Goal: Transaction & Acquisition: Register for event/course

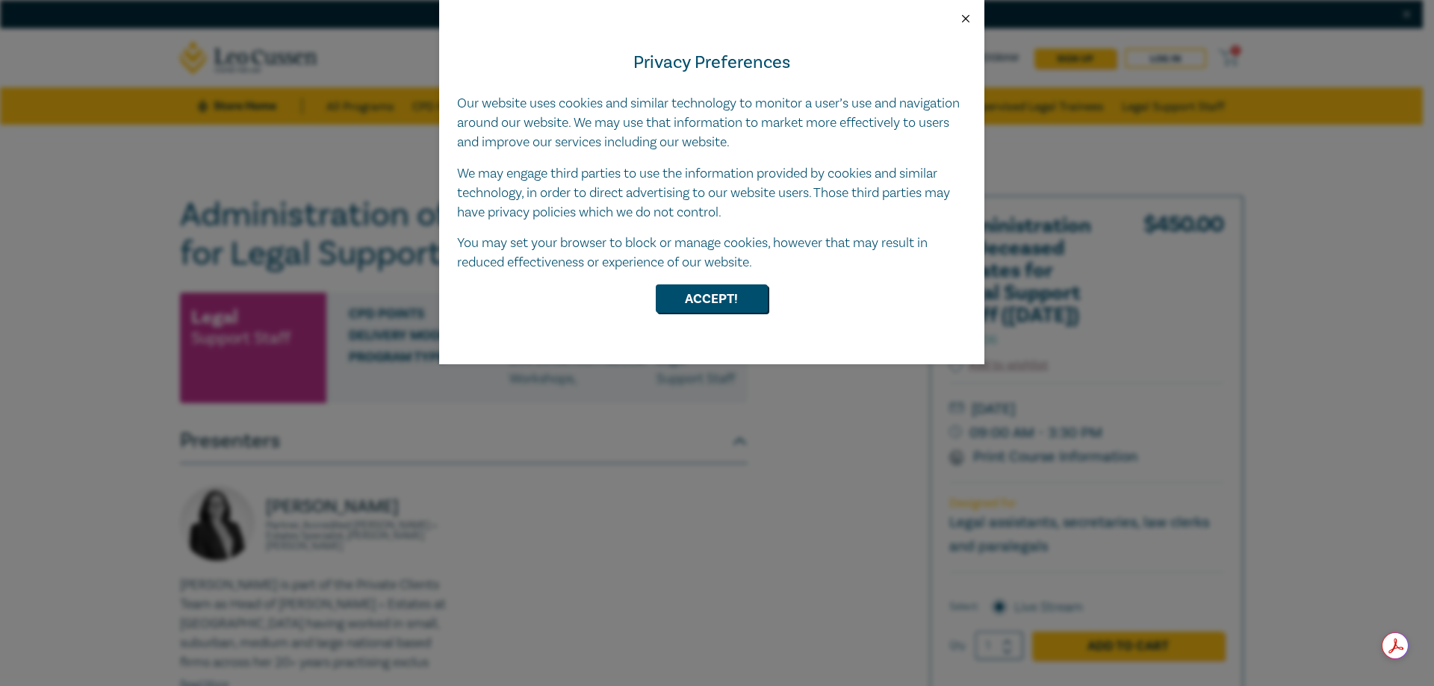
click at [965, 16] on button "Close" at bounding box center [965, 18] width 13 height 13
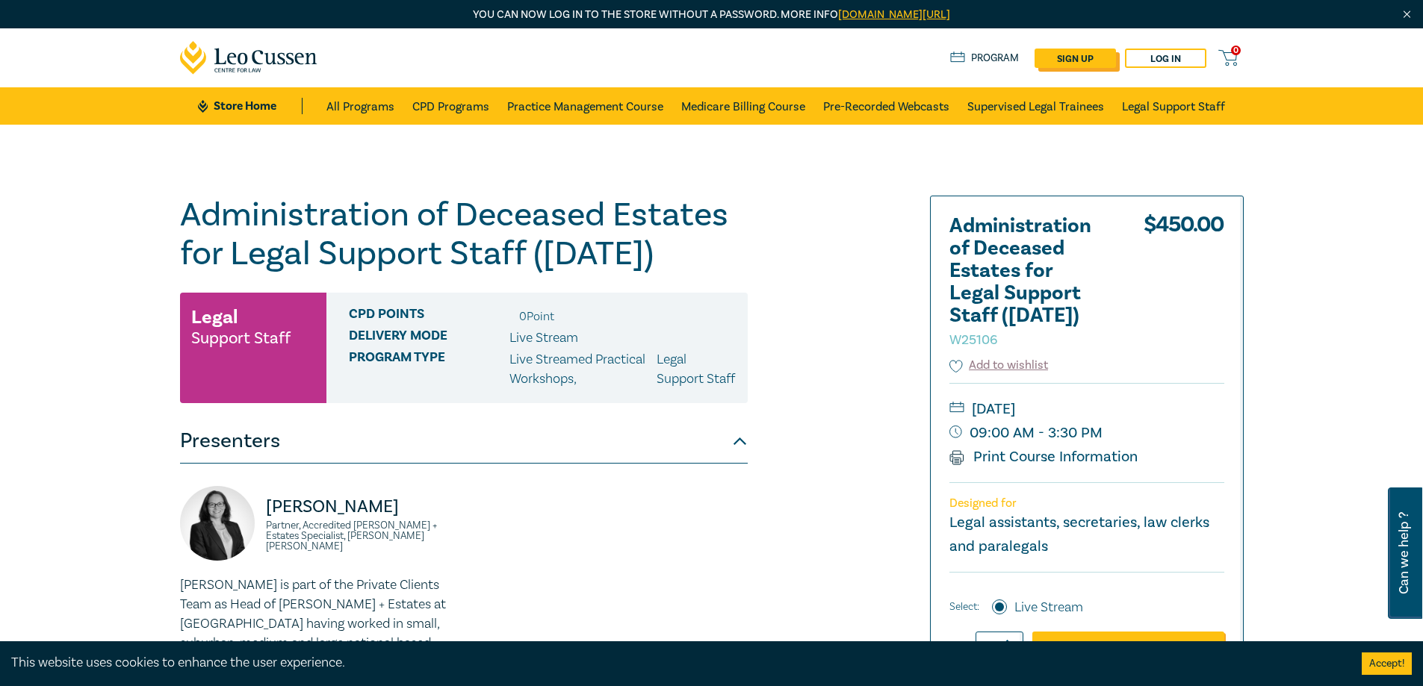
click at [1066, 60] on link "sign up" at bounding box center [1074, 58] width 81 height 19
select select "AU"
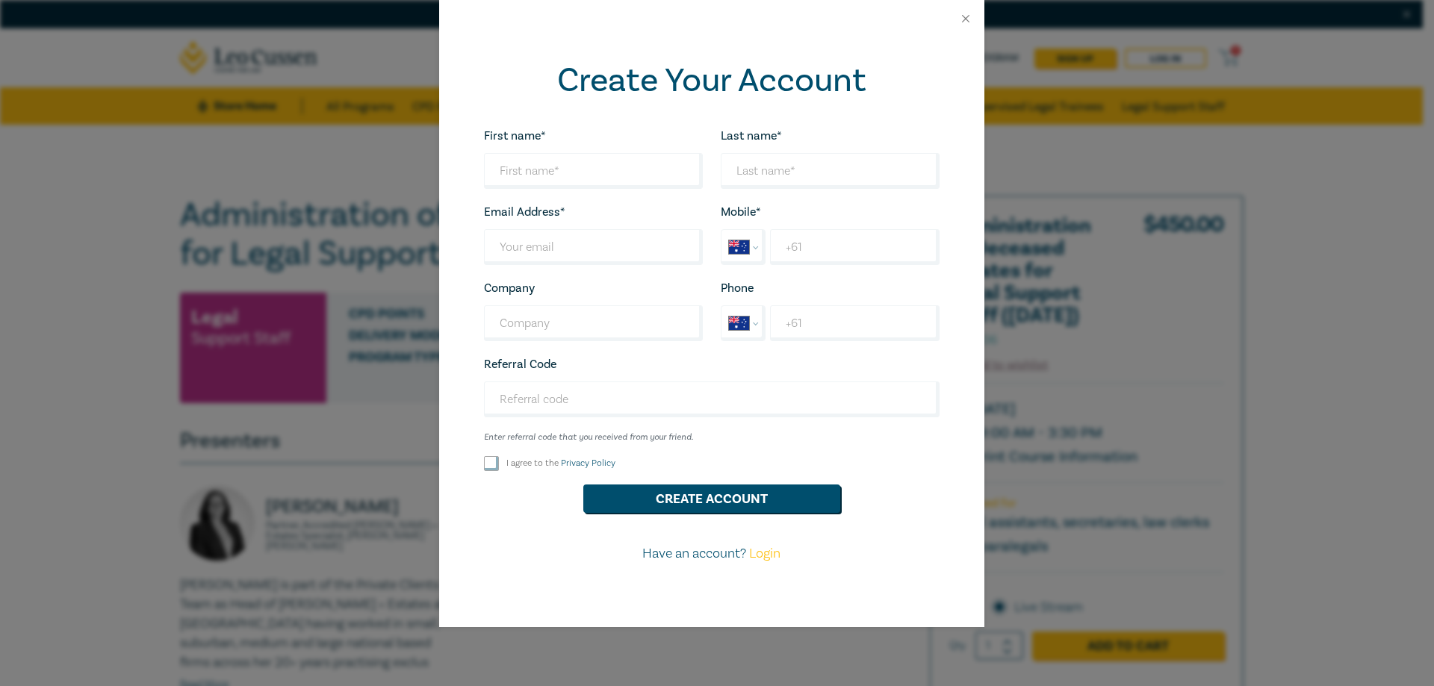
click at [958, 24] on div at bounding box center [711, 18] width 545 height 37
click at [966, 19] on button "Close" at bounding box center [965, 18] width 13 height 13
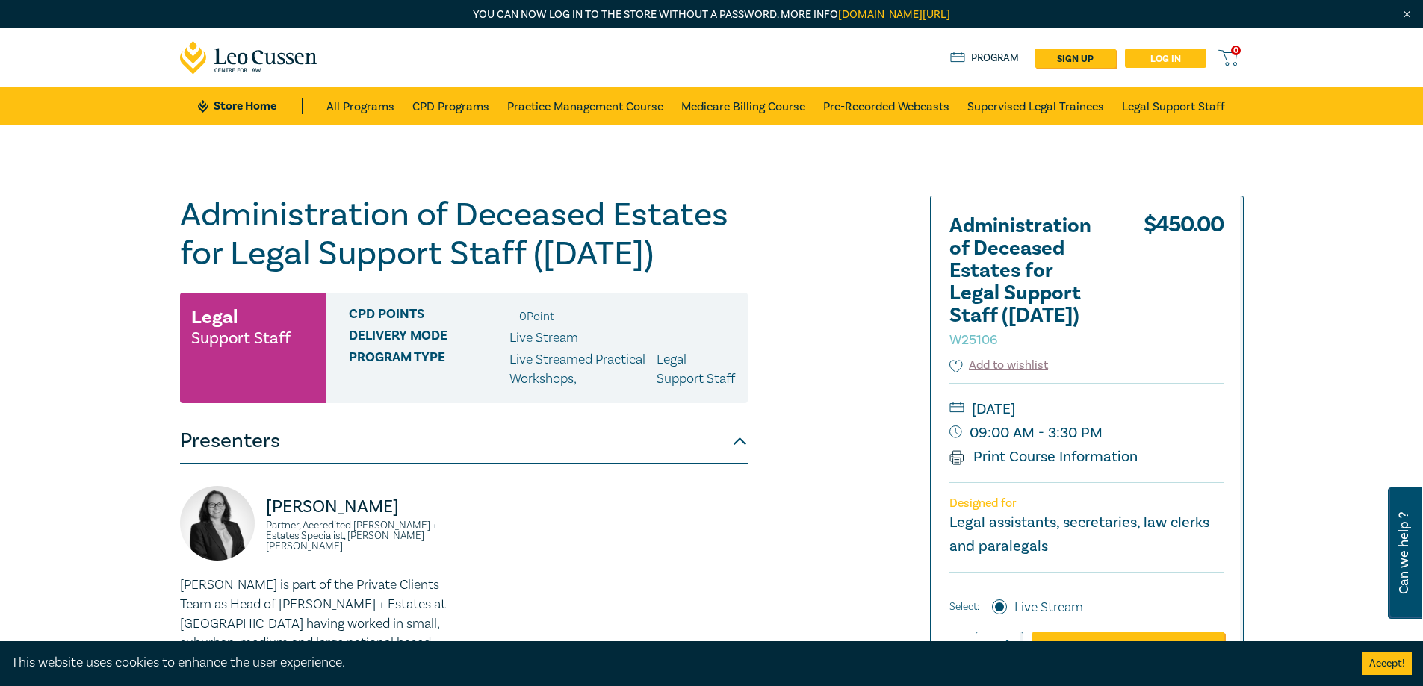
click at [1159, 55] on link "Log in" at bounding box center [1165, 58] width 81 height 19
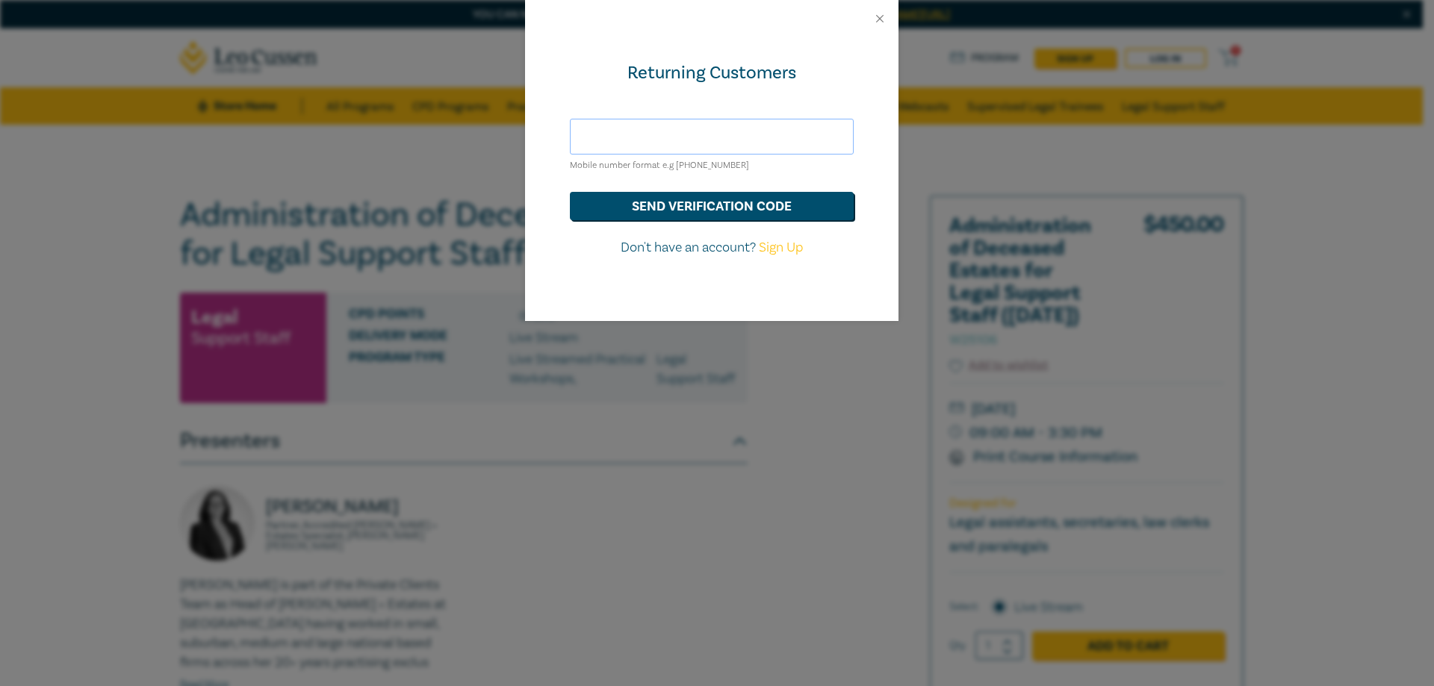
click at [725, 137] on input "text" at bounding box center [712, 137] width 284 height 36
type input "mail@brownandproudfoot.com"
click at [743, 210] on button "send verification code" at bounding box center [712, 206] width 284 height 28
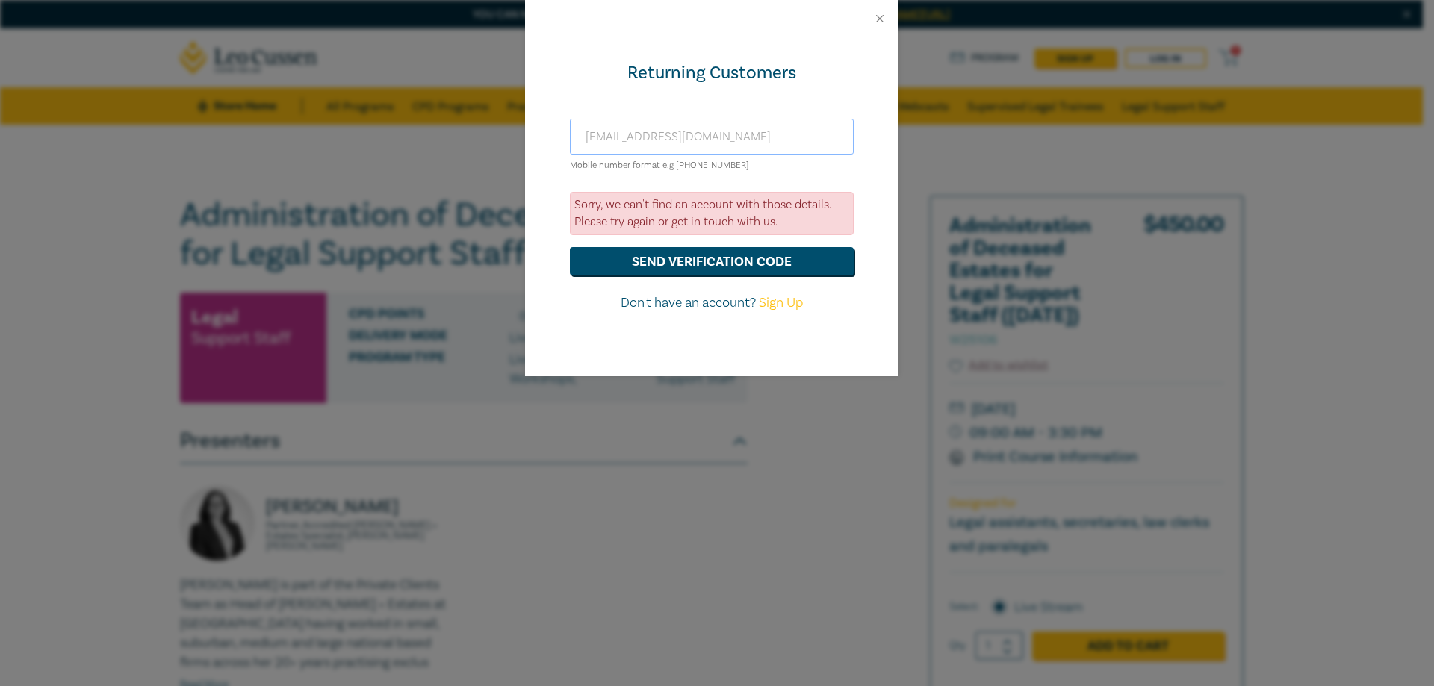
drag, startPoint x: 813, startPoint y: 139, endPoint x: 571, endPoint y: 128, distance: 242.2
click at [571, 128] on input "mail@brownandproudfoot.com" at bounding box center [712, 137] width 284 height 36
click at [825, 101] on div "Returning Customers mail@brownandproudfoot.com Mobile number format e.g +61 000…" at bounding box center [711, 206] width 373 height 339
click at [880, 13] on button "Close" at bounding box center [879, 18] width 13 height 13
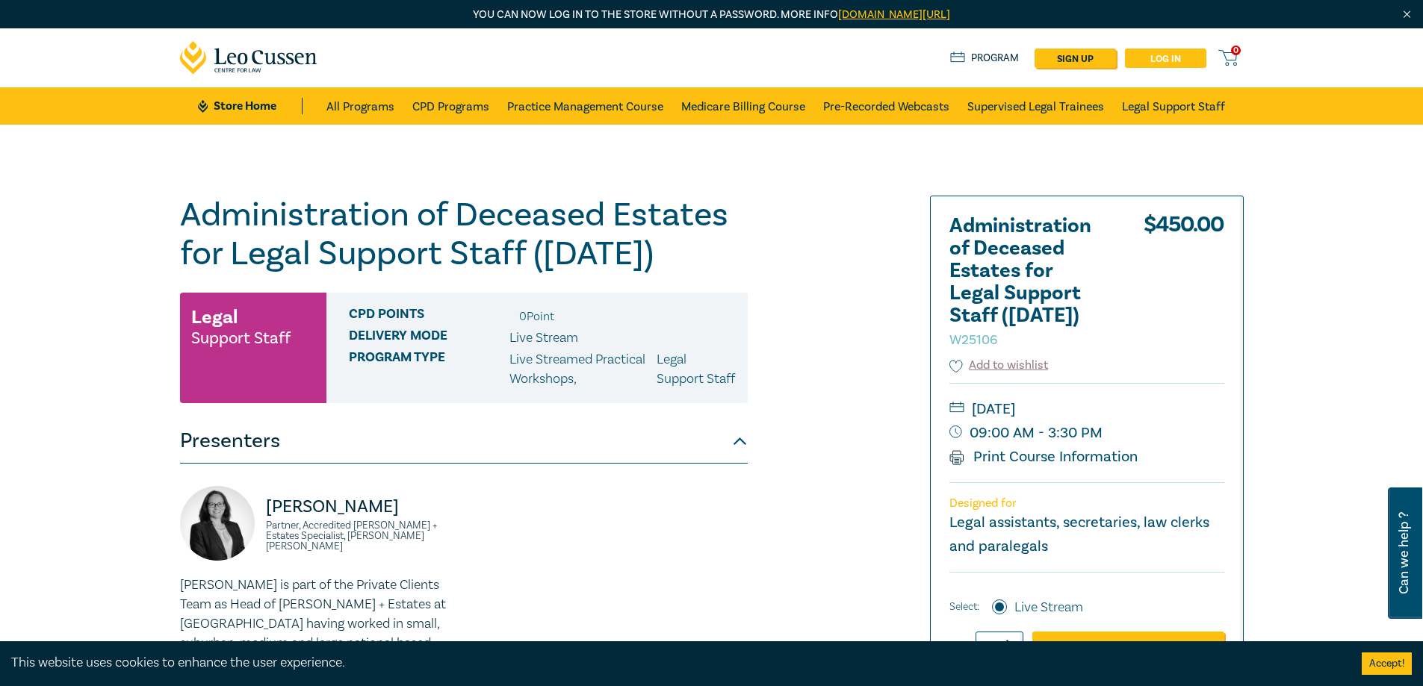
click at [1158, 63] on link "Log in" at bounding box center [1165, 58] width 81 height 19
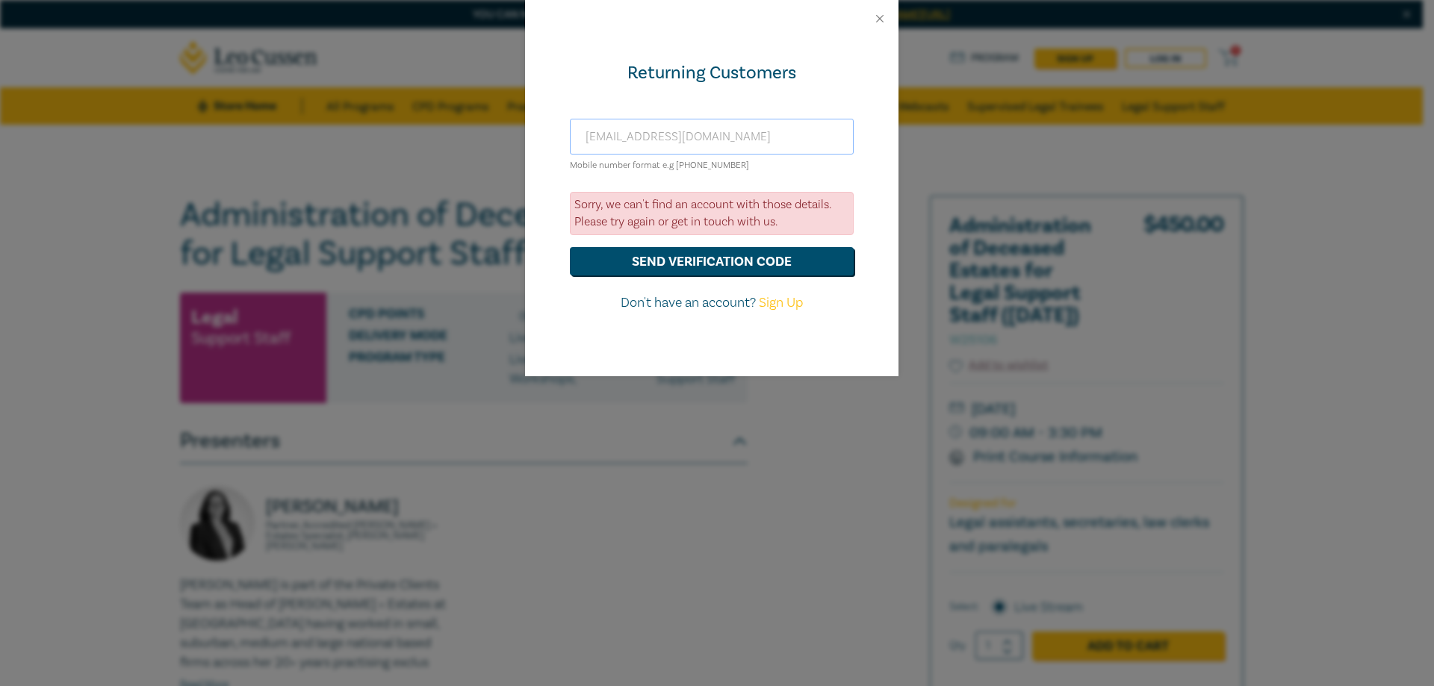
click at [715, 143] on input "mail@brownandproudfoot.com" at bounding box center [712, 137] width 284 height 36
click at [867, 99] on div "Returning Customers mail@brownandproudfoot.com Mobile number format e.g +61 000…" at bounding box center [711, 206] width 373 height 339
click at [747, 132] on input "mail@brownandproudfoot.com" at bounding box center [712, 137] width 284 height 36
drag, startPoint x: 756, startPoint y: 138, endPoint x: 511, endPoint y: 138, distance: 245.0
click at [511, 138] on div "Returning Customers mail@brownandproudfoot.com Mobile number format e.g +61 000…" at bounding box center [717, 343] width 1434 height 686
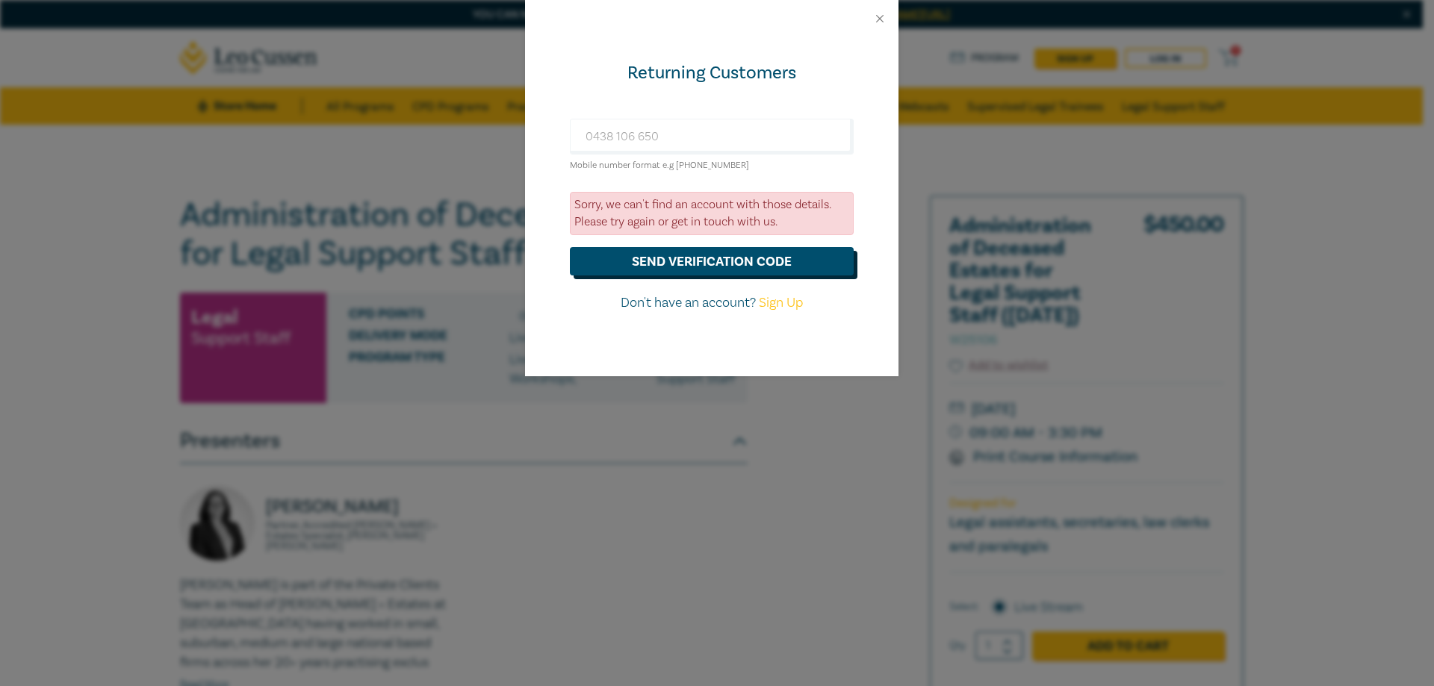
click at [670, 269] on button "send verification code" at bounding box center [712, 261] width 284 height 28
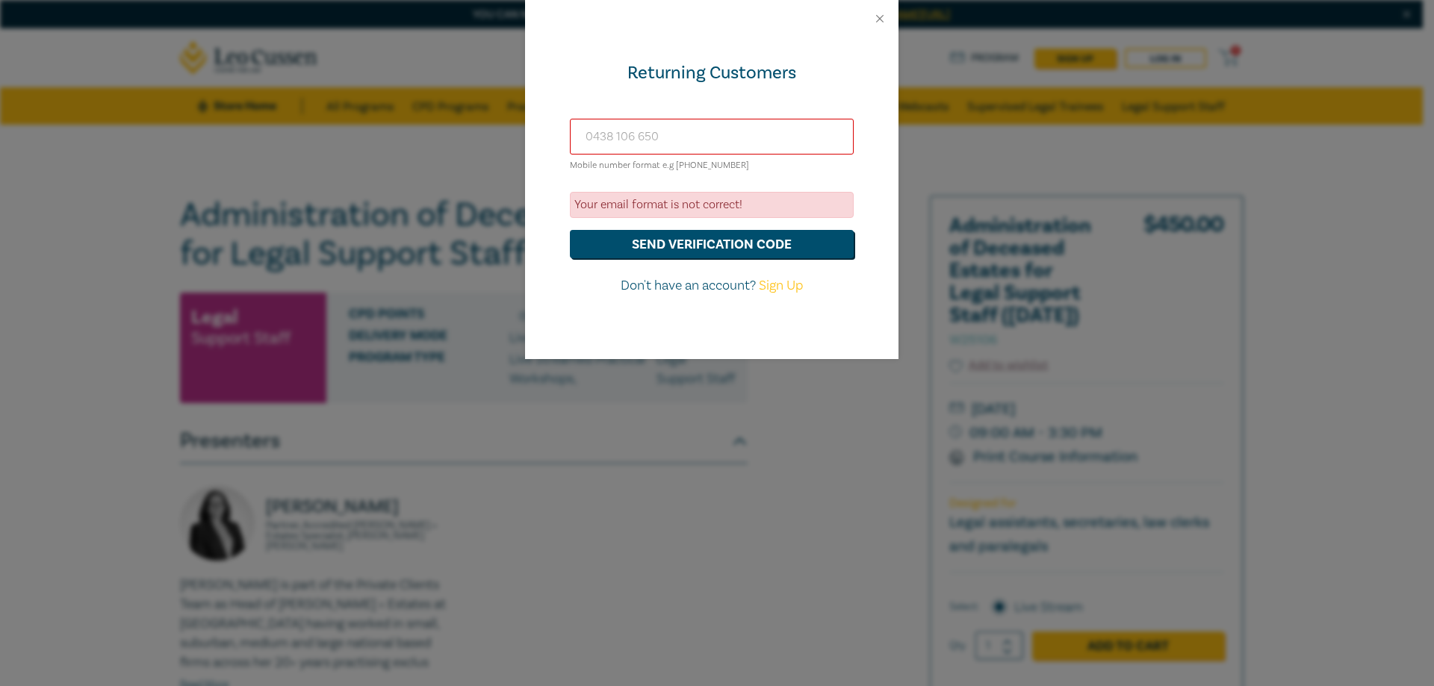
click at [639, 138] on input "0438 106 650" at bounding box center [712, 137] width 284 height 36
click at [736, 162] on small "Mobile number format e.g +61 000000000" at bounding box center [659, 165] width 179 height 11
drag, startPoint x: 738, startPoint y: 162, endPoint x: 667, endPoint y: 166, distance: 71.1
click at [680, 168] on div "+610438 106 650 Mobile number format e.g +61 000000000" at bounding box center [712, 146] width 284 height 55
click at [610, 134] on input "+610438 106 650" at bounding box center [712, 137] width 284 height 36
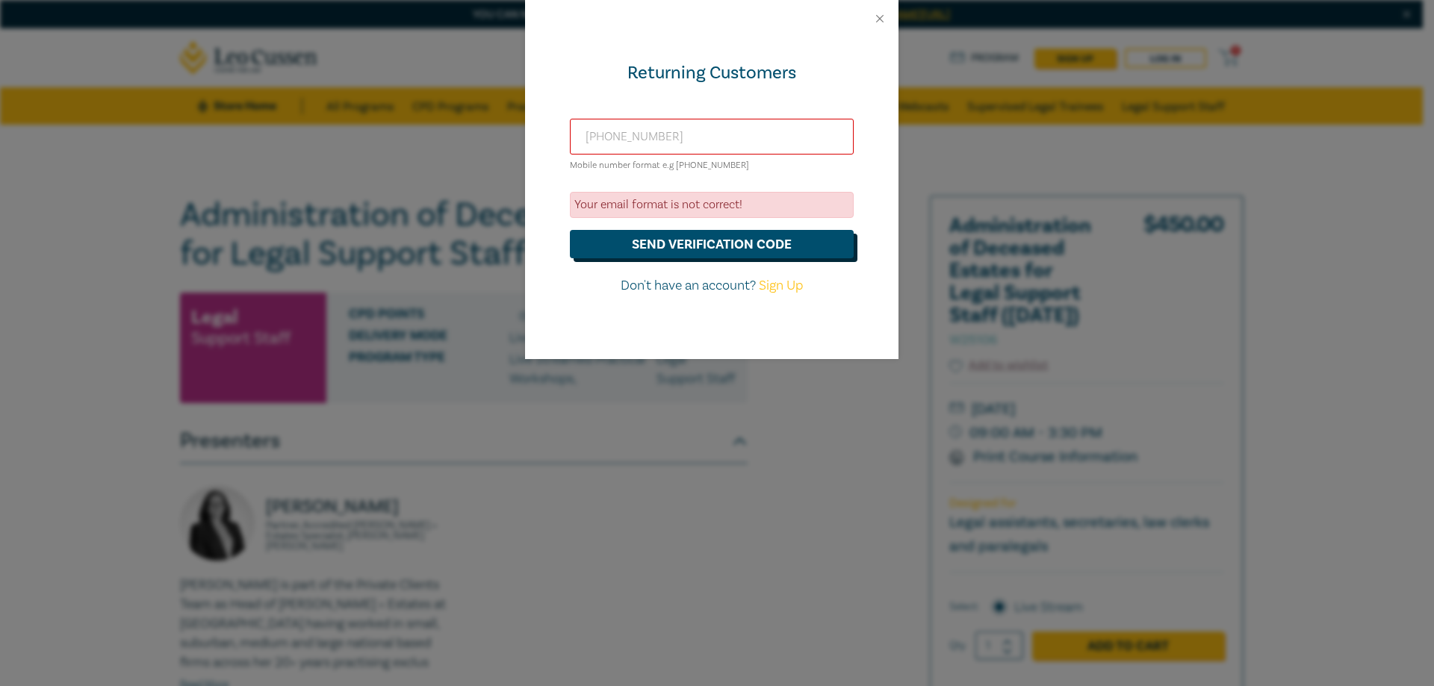
type input "+61438106650"
click at [688, 248] on button "send verification code" at bounding box center [712, 244] width 284 height 28
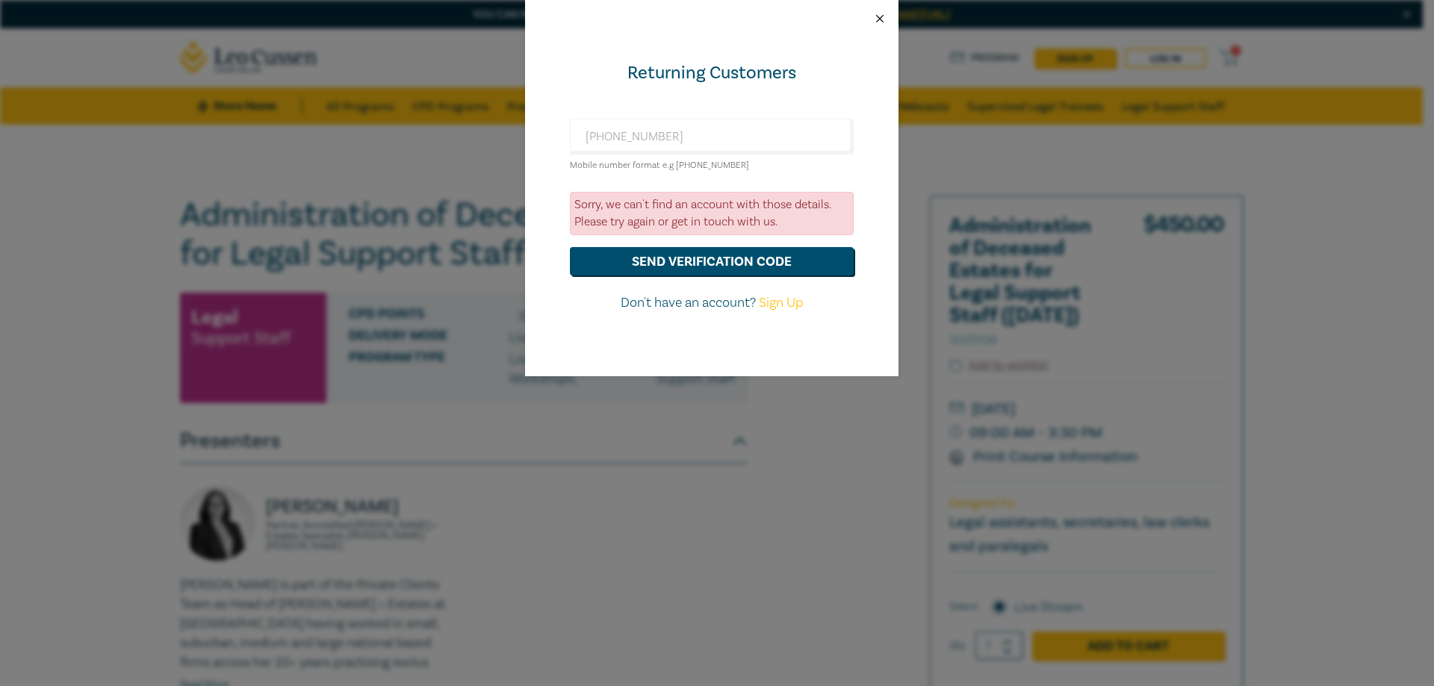
click at [877, 20] on button "Close" at bounding box center [879, 18] width 13 height 13
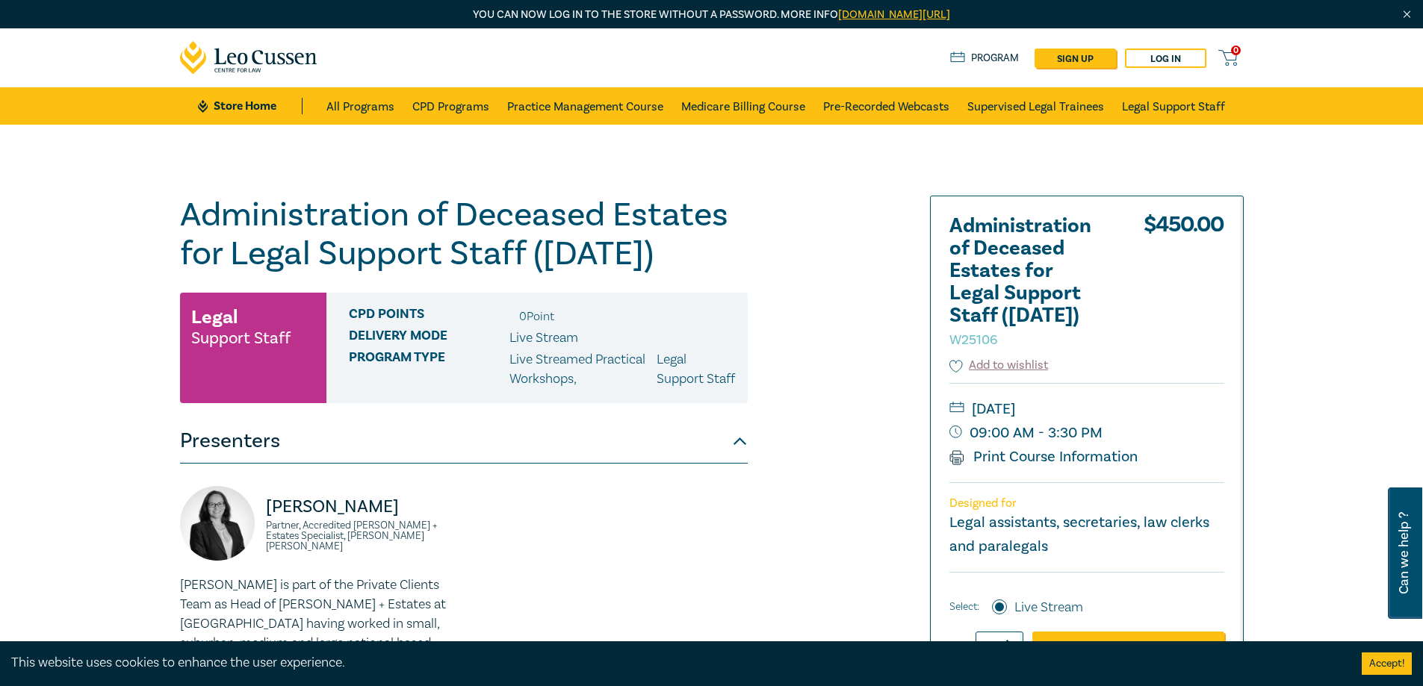
click at [871, 17] on link "leocussen.edu.au/passwordless/" at bounding box center [894, 14] width 112 height 14
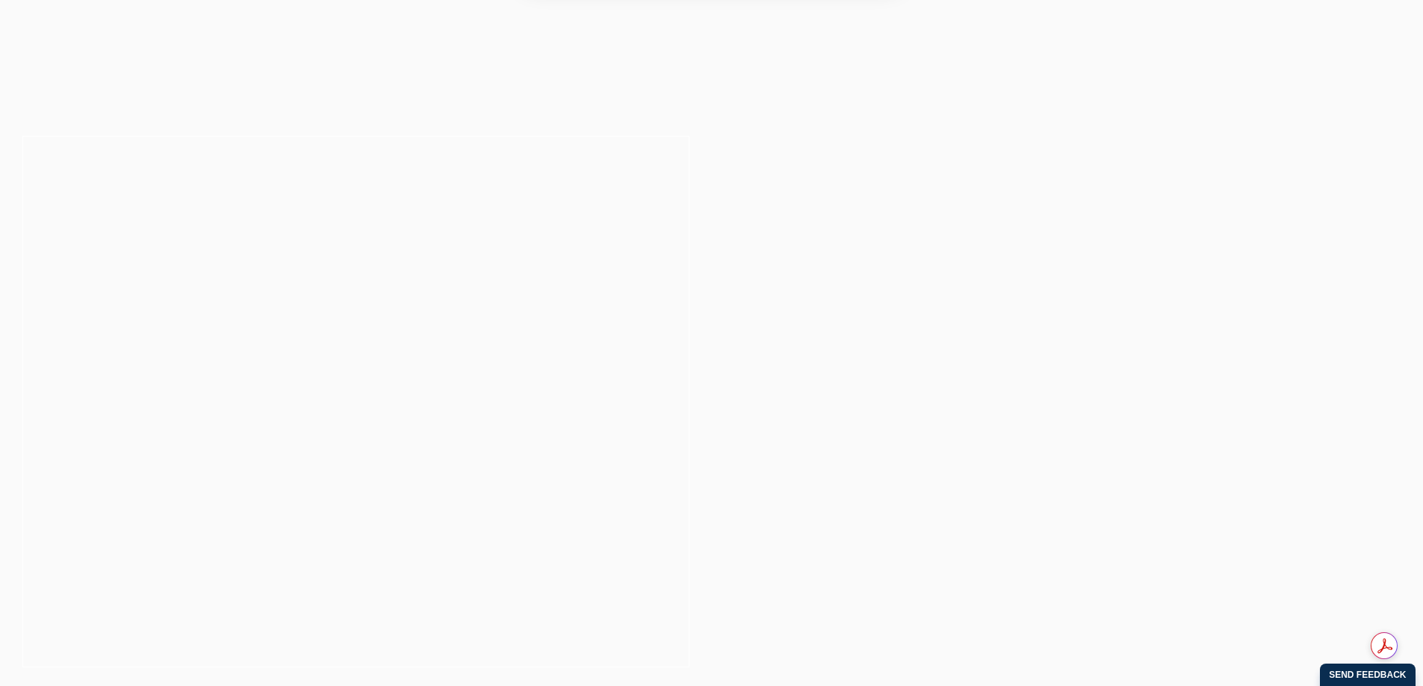
click at [763, 93] on button "Cancel" at bounding box center [764, 96] width 78 height 37
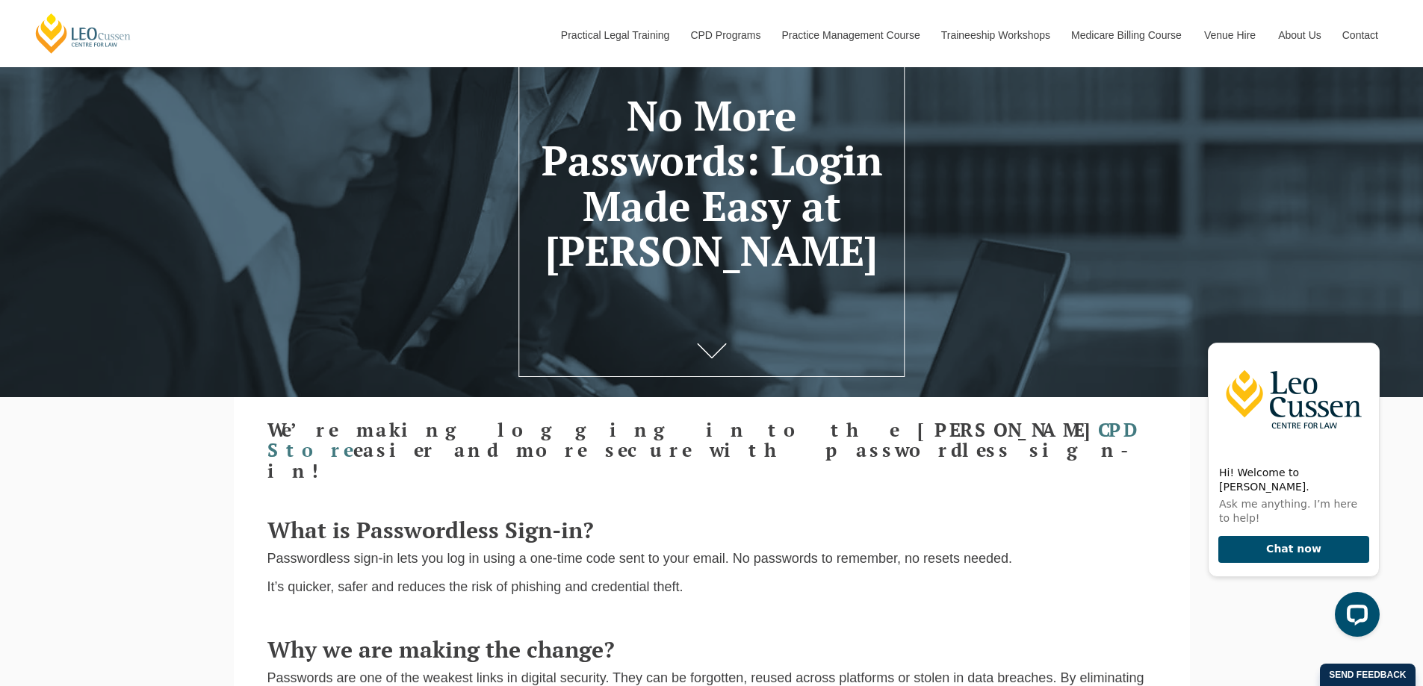
scroll to position [139, 0]
